Goal: Find specific page/section: Find specific page/section

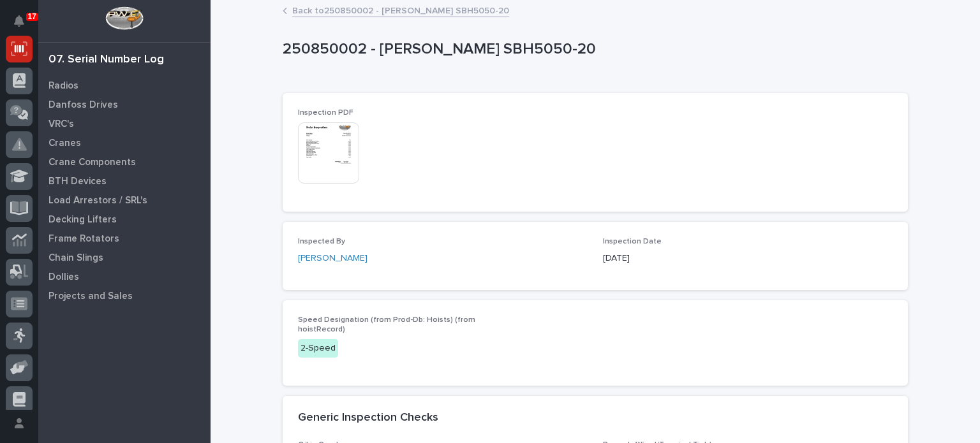
click at [311, 136] on img at bounding box center [328, 152] width 61 height 61
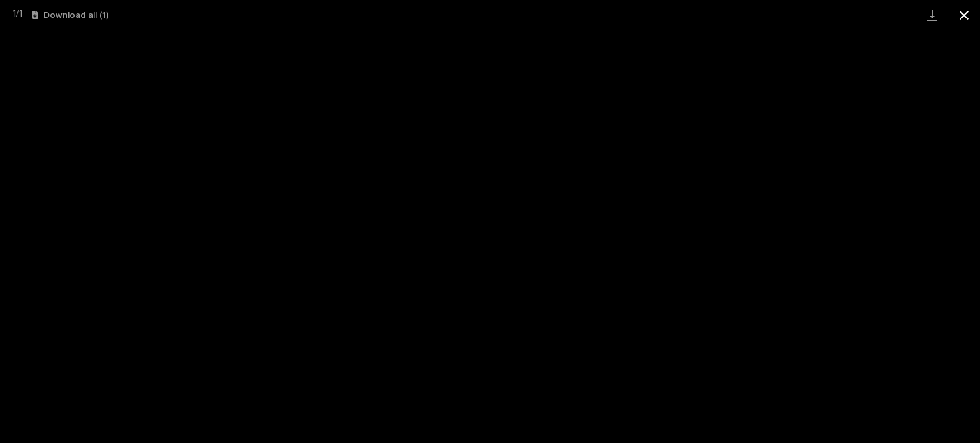
click at [967, 11] on button "Close gallery" at bounding box center [964, 15] width 32 height 30
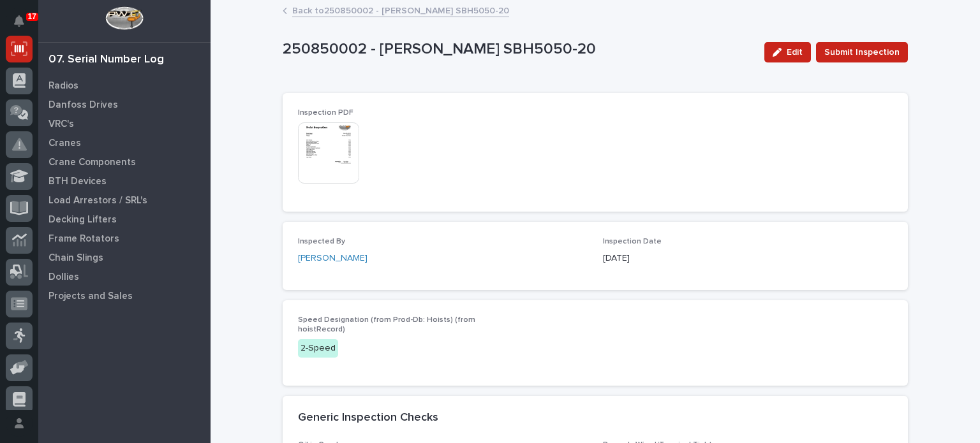
click at [335, 154] on img at bounding box center [328, 152] width 61 height 61
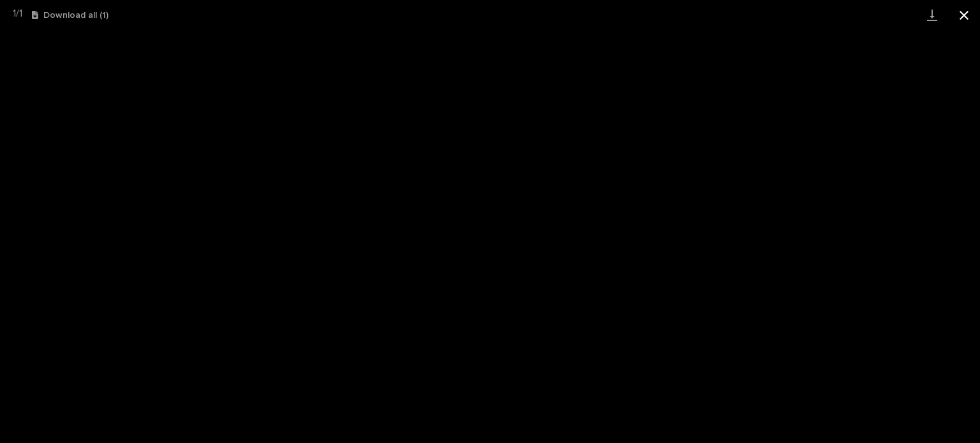
click at [969, 14] on button "Close gallery" at bounding box center [964, 15] width 32 height 30
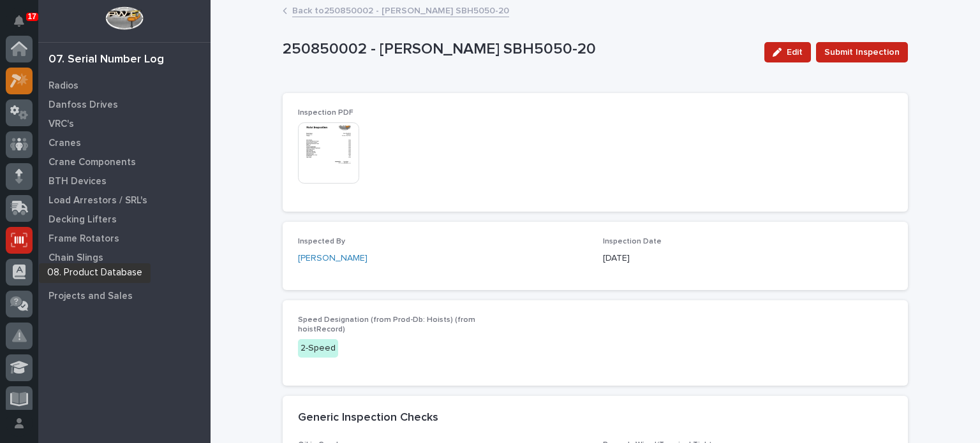
click at [27, 88] on div at bounding box center [19, 81] width 27 height 27
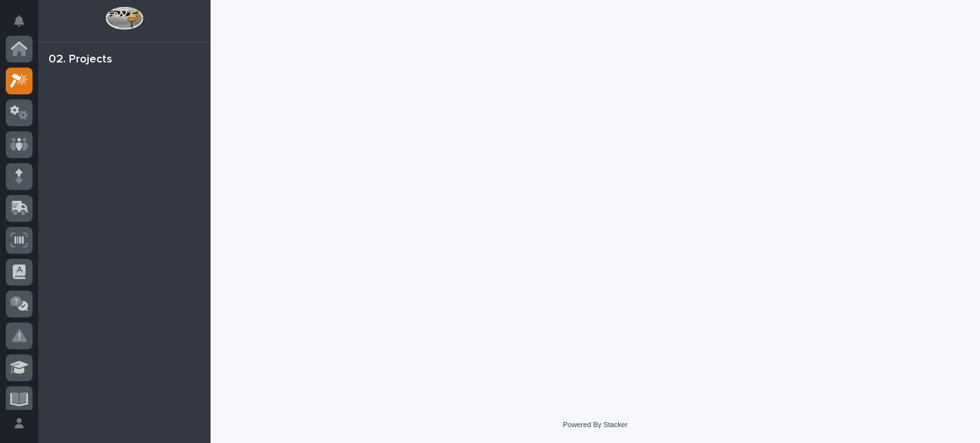
scroll to position [32, 0]
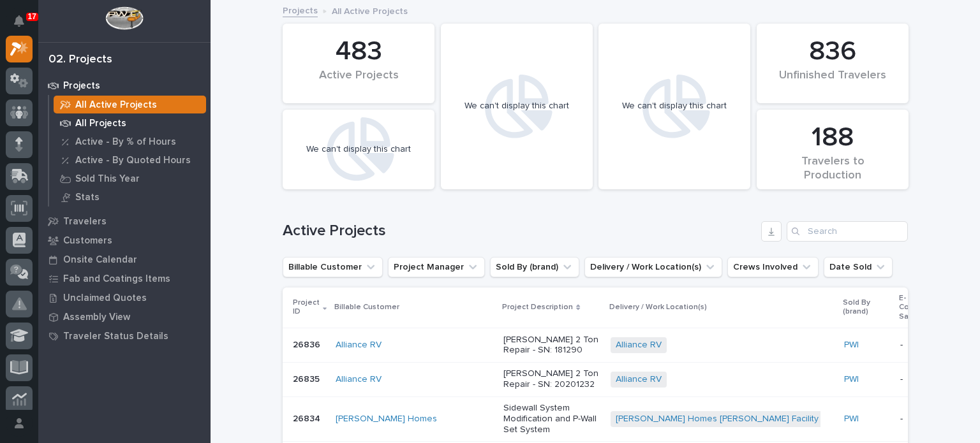
click at [79, 122] on p "All Projects" at bounding box center [100, 123] width 51 height 11
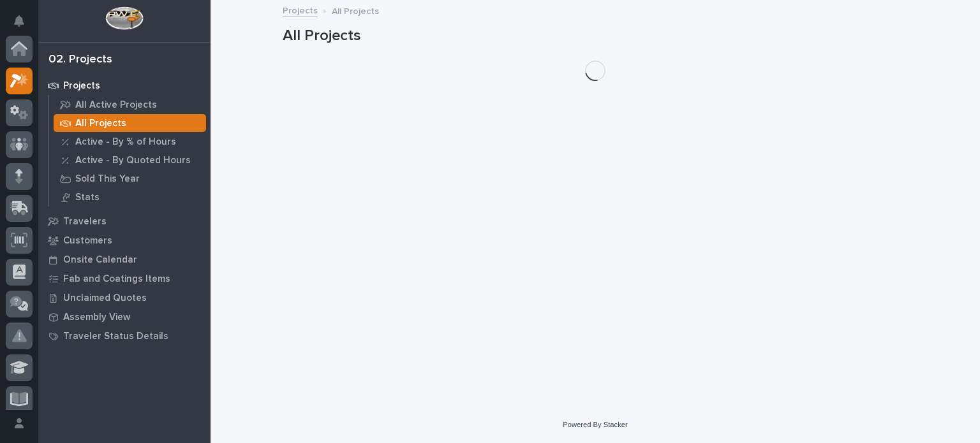
scroll to position [32, 0]
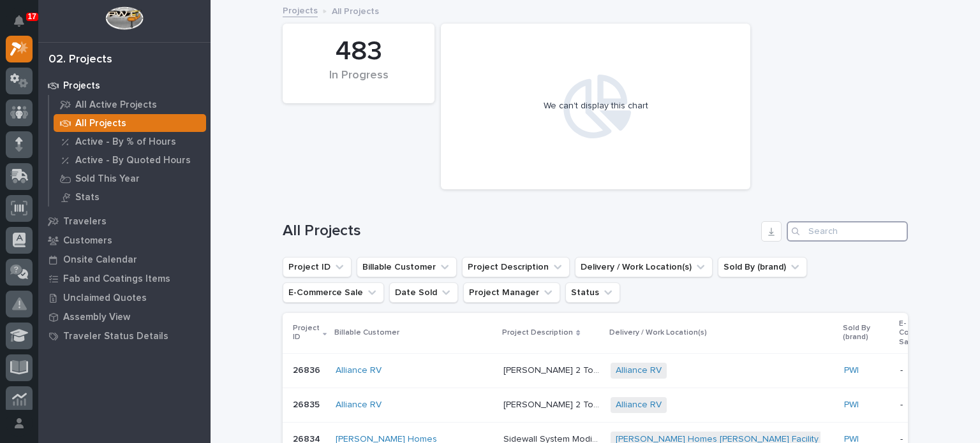
click at [806, 230] on input "Search" at bounding box center [846, 231] width 121 height 20
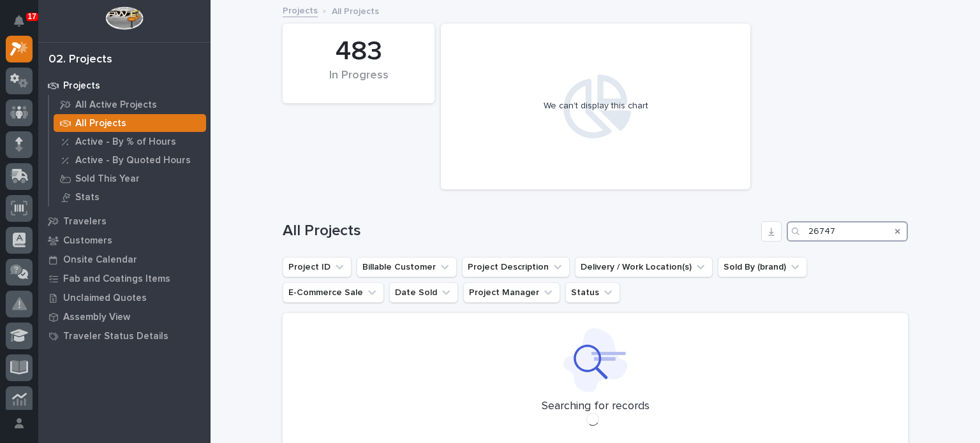
type input "26747"
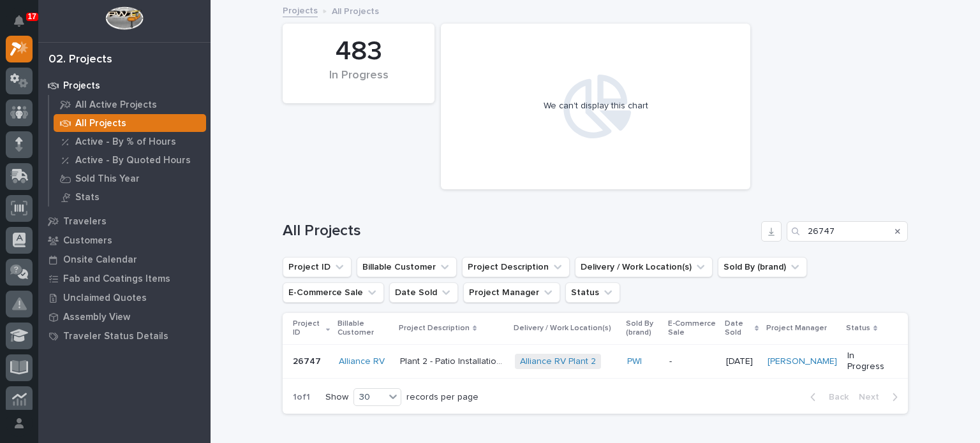
click at [427, 364] on p "Plant 2 - Patio Installation 1-Ton Crane w/ Anver Lifter" at bounding box center [453, 360] width 107 height 13
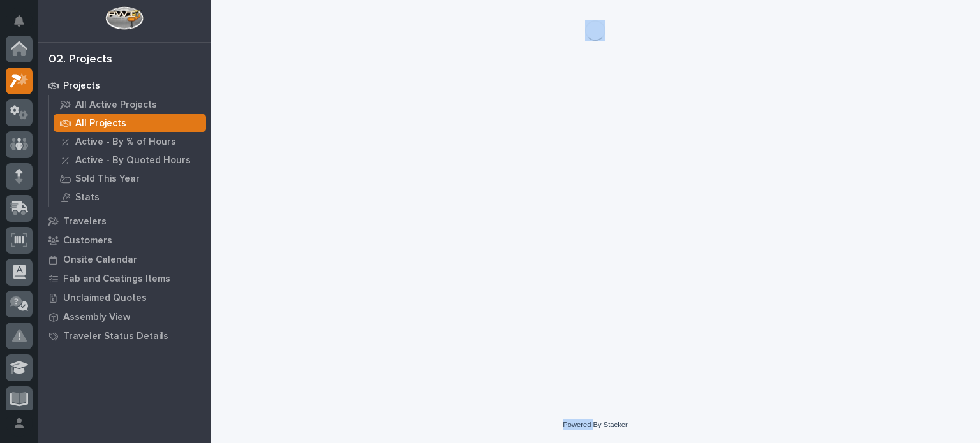
scroll to position [32, 0]
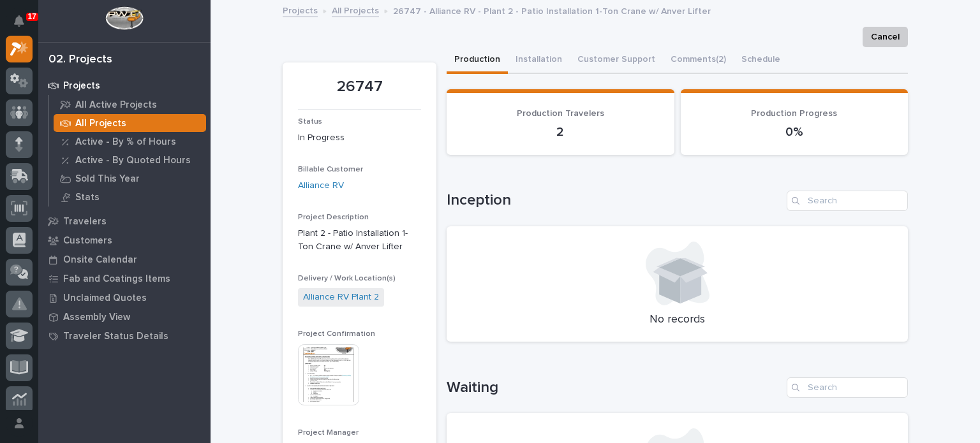
click at [318, 367] on img at bounding box center [328, 374] width 61 height 61
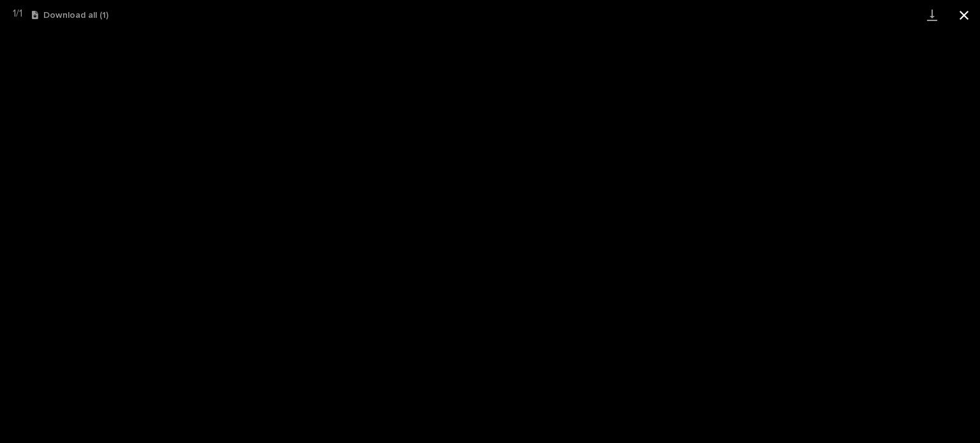
click at [957, 19] on button "Close gallery" at bounding box center [964, 15] width 32 height 30
